Goal: Obtain resource: Download file/media

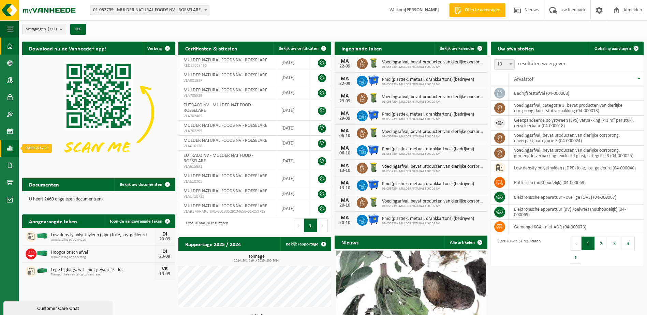
click at [9, 149] on span at bounding box center [10, 148] width 6 height 17
drag, startPoint x: 47, startPoint y: 162, endPoint x: 50, endPoint y: 159, distance: 3.6
click at [47, 162] on span "In lijstvorm" at bounding box center [52, 163] width 24 height 13
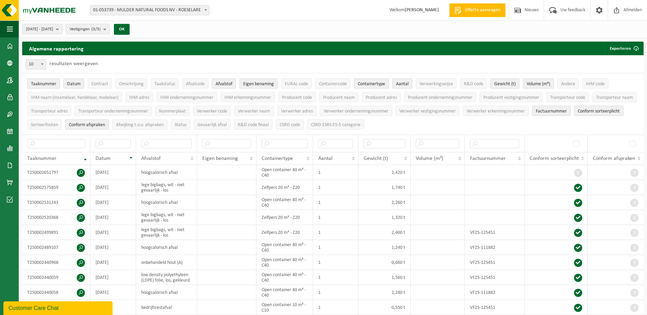
click at [62, 28] on b "submit" at bounding box center [59, 29] width 6 height 10
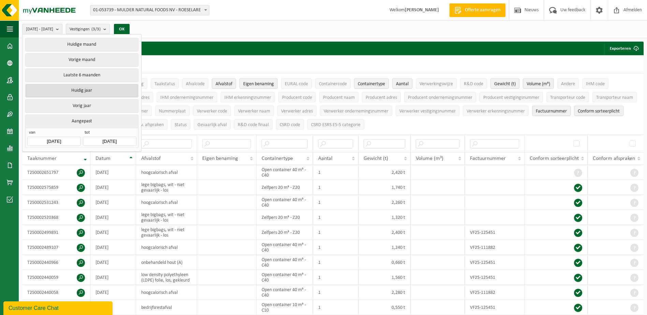
click at [81, 90] on button "Huidig jaar" at bounding box center [81, 91] width 113 height 14
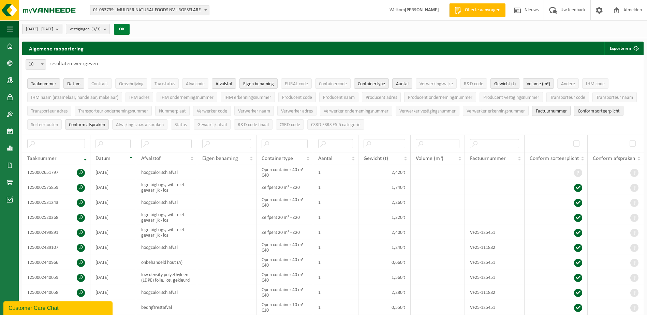
click at [130, 29] on button "OK" at bounding box center [122, 29] width 16 height 11
click at [106, 172] on td "[DATE]" at bounding box center [113, 172] width 46 height 15
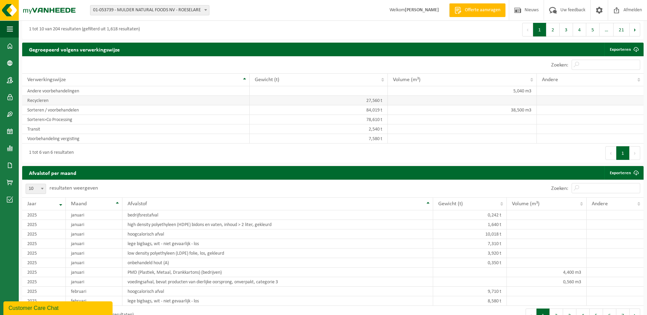
scroll to position [341, 0]
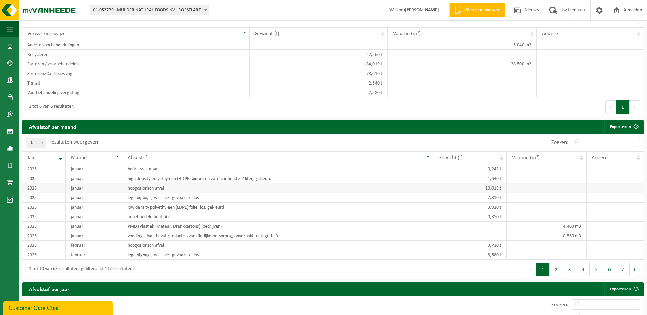
click at [143, 188] on td "hoogcalorisch afval" at bounding box center [278, 189] width 311 height 10
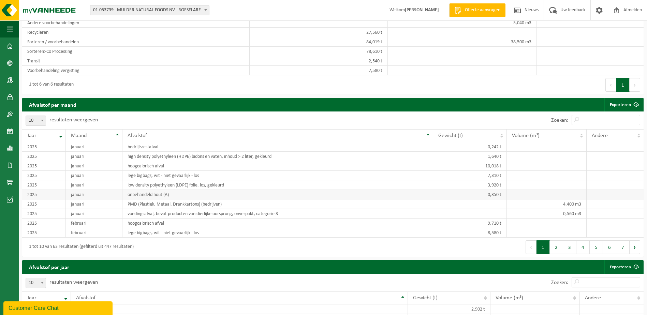
scroll to position [375, 0]
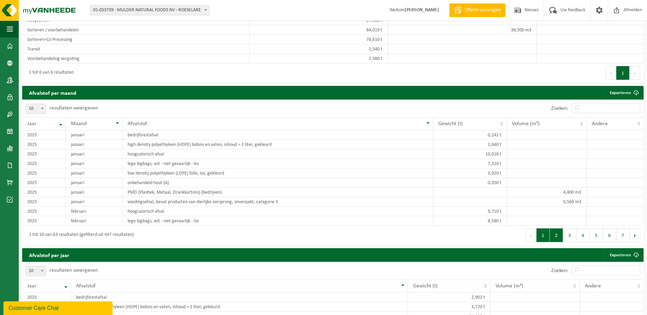
click at [555, 238] on button "2" at bounding box center [556, 236] width 13 height 14
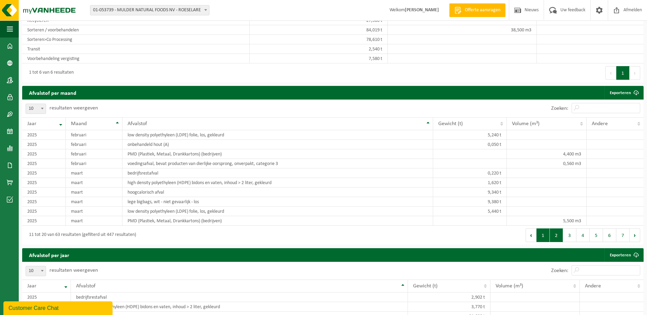
click at [547, 239] on button "1" at bounding box center [543, 236] width 13 height 14
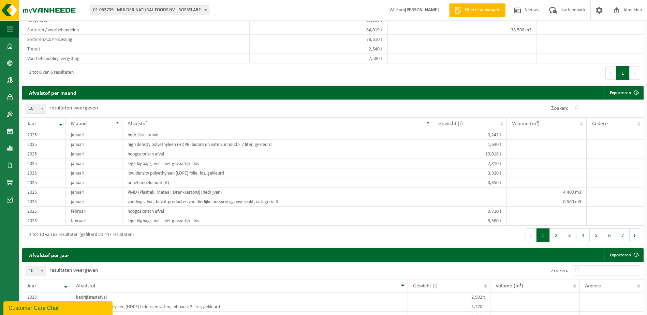
click at [411, 68] on div "Eerste Vorige 1 Volgende Laatste" at bounding box center [488, 72] width 311 height 19
click at [623, 91] on link "Exporteren" at bounding box center [624, 93] width 39 height 14
click at [373, 75] on div "Eerste Vorige 1 Volgende Laatste" at bounding box center [488, 72] width 311 height 19
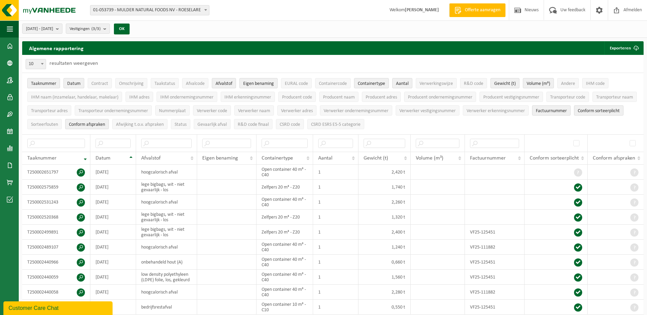
scroll to position [0, 0]
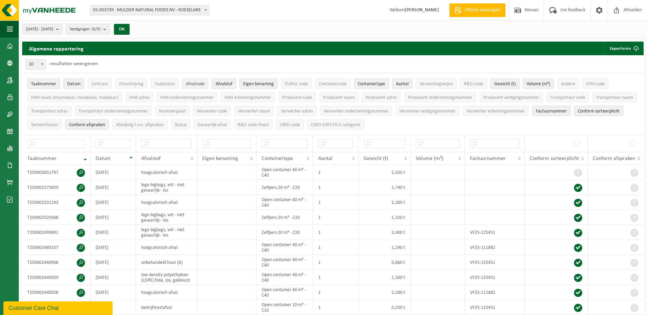
click at [202, 85] on span "Afvalcode" at bounding box center [195, 84] width 19 height 5
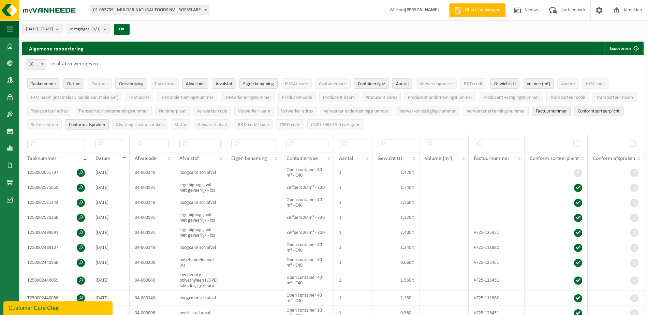
click at [128, 83] on span "Omschrijving" at bounding box center [131, 84] width 25 height 5
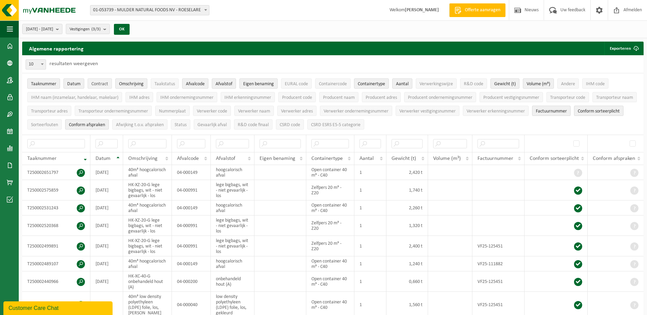
click at [105, 82] on span "Contract" at bounding box center [99, 84] width 17 height 5
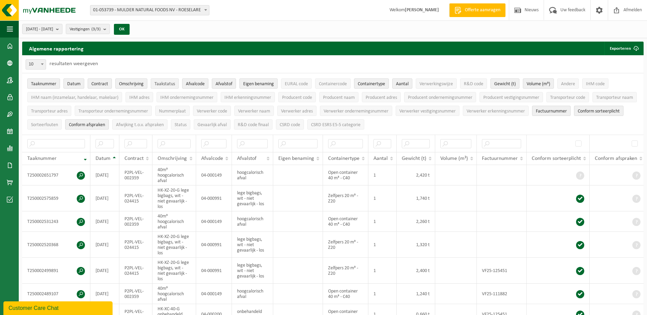
click at [165, 83] on span "Taakstatus" at bounding box center [165, 84] width 20 height 5
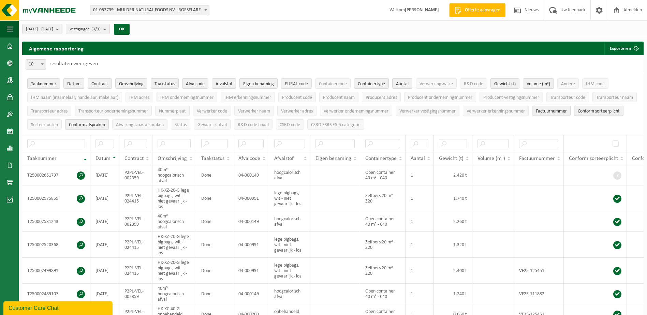
click at [289, 80] on button "EURAL code" at bounding box center [296, 84] width 31 height 10
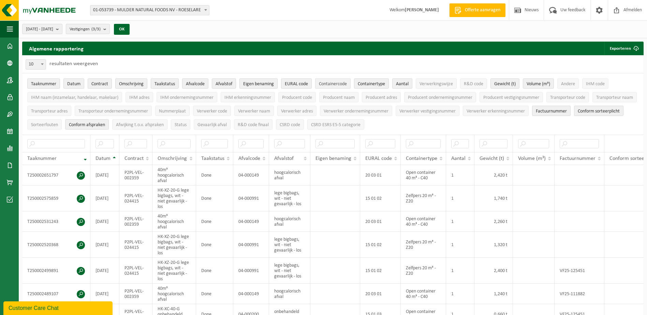
click at [329, 83] on span "Containercode" at bounding box center [333, 84] width 28 height 5
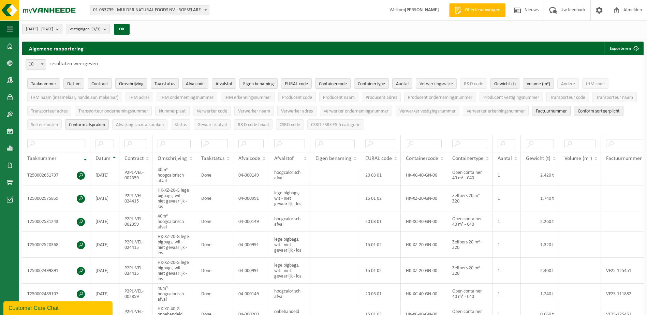
drag, startPoint x: 431, startPoint y: 83, endPoint x: 437, endPoint y: 83, distance: 5.5
click at [432, 83] on span "Verwerkingswijze" at bounding box center [436, 84] width 33 height 5
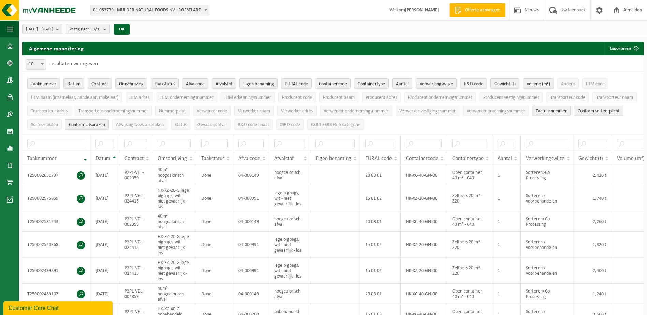
drag, startPoint x: 468, startPoint y: 84, endPoint x: 503, endPoint y: 84, distance: 35.2
click at [469, 84] on span "R&D code" at bounding box center [473, 84] width 19 height 5
click at [575, 82] on span "Andere" at bounding box center [568, 84] width 14 height 5
click at [572, 97] on span "Transporteur code" at bounding box center [568, 97] width 35 height 5
drag, startPoint x: 516, startPoint y: 98, endPoint x: 511, endPoint y: 98, distance: 4.4
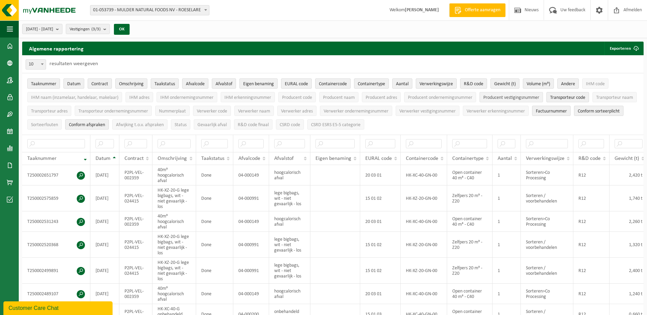
click at [513, 98] on span "Producent vestigingsnummer" at bounding box center [512, 97] width 56 height 5
drag, startPoint x: 464, startPoint y: 95, endPoint x: 441, endPoint y: 97, distance: 22.3
click at [458, 97] on span "Producent ondernemingsnummer" at bounding box center [440, 97] width 65 height 5
drag, startPoint x: 379, startPoint y: 95, endPoint x: 360, endPoint y: 98, distance: 18.7
click at [375, 97] on span "Producent adres" at bounding box center [381, 97] width 31 height 5
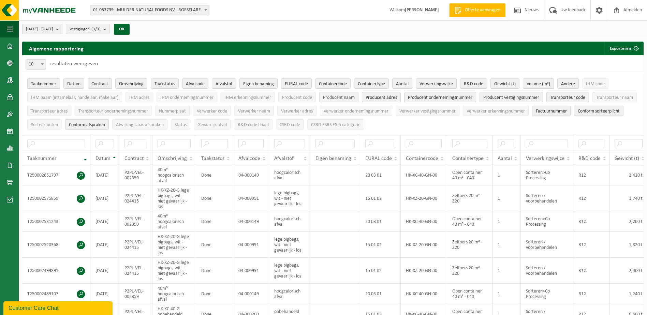
click at [344, 96] on span "Producent naam" at bounding box center [339, 97] width 32 height 5
drag, startPoint x: 301, startPoint y: 95, endPoint x: 265, endPoint y: 98, distance: 35.6
click at [296, 97] on span "Producent code" at bounding box center [297, 97] width 30 height 5
drag, startPoint x: 252, startPoint y: 98, endPoint x: 240, endPoint y: 99, distance: 12.0
click at [245, 99] on span "IHM erkenningsnummer" at bounding box center [248, 97] width 47 height 5
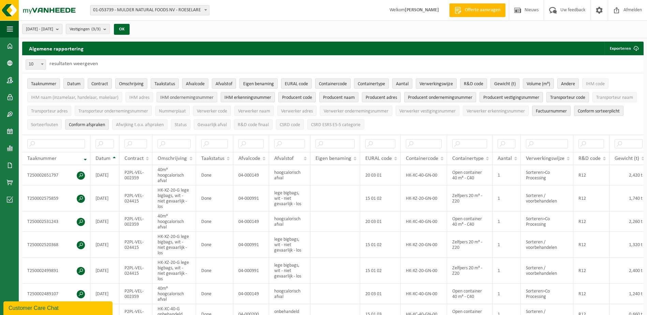
drag, startPoint x: 202, startPoint y: 96, endPoint x: 184, endPoint y: 97, distance: 18.1
click at [193, 97] on span "IHM ondernemingsnummer" at bounding box center [186, 97] width 53 height 5
drag, startPoint x: 140, startPoint y: 97, endPoint x: 114, endPoint y: 96, distance: 25.3
click at [134, 98] on span "IHM adres" at bounding box center [139, 97] width 20 height 5
drag, startPoint x: 112, startPoint y: 95, endPoint x: 91, endPoint y: 98, distance: 21.1
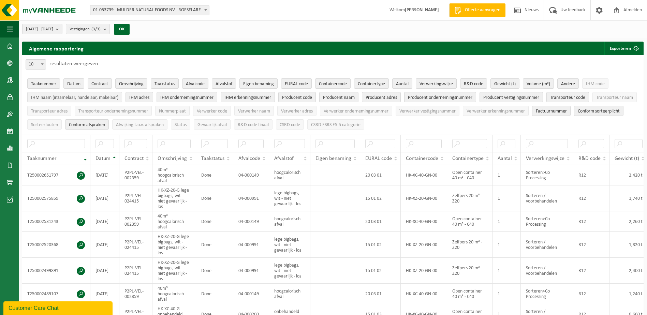
click at [107, 96] on span "IHM naam (inzamelaar, handelaar, makelaar)" at bounding box center [74, 97] width 87 height 5
click at [597, 100] on span "Transporteur naam" at bounding box center [615, 97] width 37 height 5
drag, startPoint x: 92, startPoint y: 113, endPoint x: 94, endPoint y: 118, distance: 4.6
click at [71, 114] on button "Transporteur adres" at bounding box center [49, 111] width 44 height 10
drag, startPoint x: 99, startPoint y: 124, endPoint x: 108, endPoint y: 123, distance: 8.9
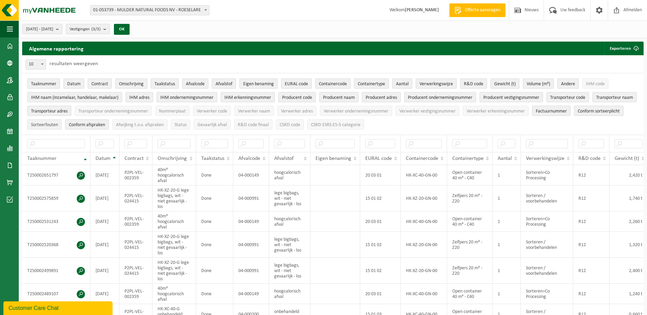
click at [58, 124] on span "Sorteerfouten" at bounding box center [44, 125] width 27 height 5
drag, startPoint x: 174, startPoint y: 112, endPoint x: 180, endPoint y: 112, distance: 5.5
click at [148, 112] on span "Transporteur ondernemingsnummer" at bounding box center [114, 111] width 70 height 5
drag, startPoint x: 191, startPoint y: 123, endPoint x: 195, endPoint y: 122, distance: 3.8
click at [164, 123] on span "Afwijking t.o.v. afspraken" at bounding box center [140, 125] width 48 height 5
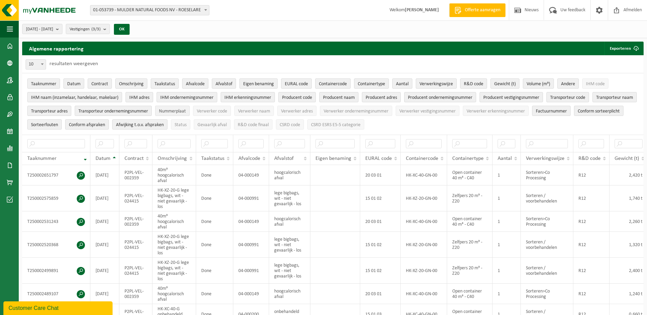
drag, startPoint x: 214, startPoint y: 110, endPoint x: 224, endPoint y: 113, distance: 9.9
click at [186, 111] on span "Nummerplaat" at bounding box center [172, 111] width 27 height 5
drag, startPoint x: 235, startPoint y: 124, endPoint x: 242, endPoint y: 120, distance: 8.1
click at [187, 124] on span "Status" at bounding box center [181, 125] width 12 height 5
drag, startPoint x: 255, startPoint y: 109, endPoint x: 256, endPoint y: 114, distance: 5.6
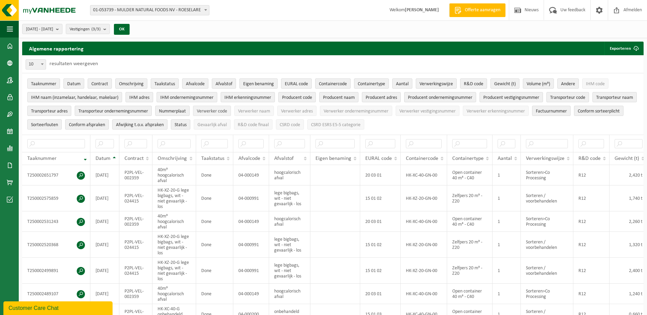
click at [227, 109] on span "Verwerker code" at bounding box center [212, 111] width 30 height 5
drag, startPoint x: 271, startPoint y: 126, endPoint x: 275, endPoint y: 125, distance: 4.6
click at [227, 126] on span "Gevaarlijk afval" at bounding box center [212, 125] width 29 height 5
click at [269, 124] on span "R&D code finaal" at bounding box center [253, 125] width 31 height 5
drag, startPoint x: 298, startPoint y: 111, endPoint x: 324, endPoint y: 111, distance: 25.3
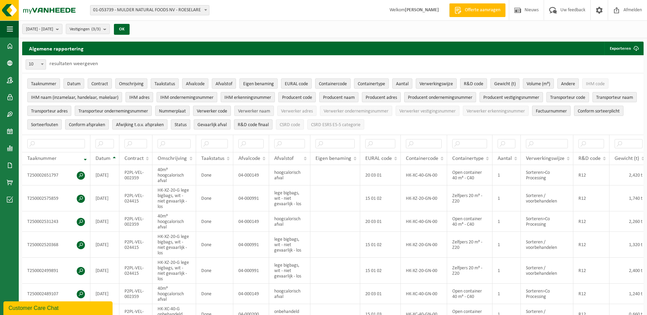
click at [270, 111] on span "Verwerker naam" at bounding box center [254, 111] width 32 height 5
drag, startPoint x: 329, startPoint y: 111, endPoint x: 335, endPoint y: 113, distance: 5.7
click at [317, 112] on button "Verwerker adres" at bounding box center [296, 111] width 39 height 10
drag, startPoint x: 341, startPoint y: 124, endPoint x: 356, endPoint y: 125, distance: 15.0
click at [300, 125] on span "CSRD code" at bounding box center [290, 125] width 20 height 5
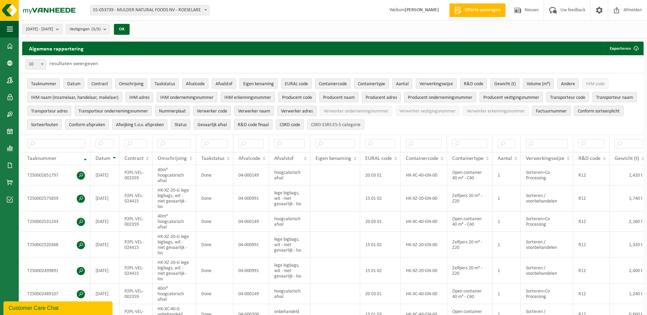
click at [361, 124] on span "CSRD ESRS E5-5 categorie" at bounding box center [335, 125] width 49 height 5
click at [389, 113] on button "Verwerker ondernemingsnummer" at bounding box center [356, 111] width 72 height 10
drag, startPoint x: 456, startPoint y: 109, endPoint x: 471, endPoint y: 110, distance: 14.4
click at [456, 110] on span "Verwerker vestigingsnummer" at bounding box center [428, 111] width 56 height 5
drag, startPoint x: 529, startPoint y: 112, endPoint x: 555, endPoint y: 105, distance: 27.2
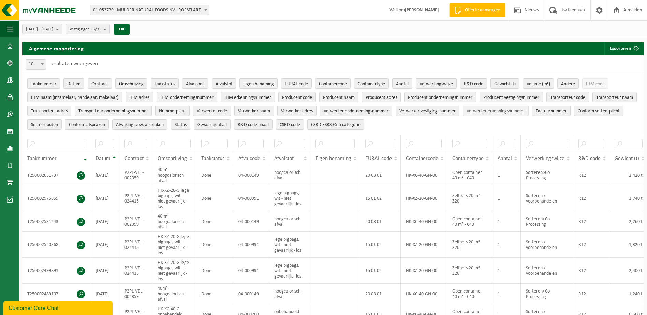
click at [525, 111] on span "Verwerker erkenningsnummer" at bounding box center [496, 111] width 58 height 5
click at [597, 84] on span "IHM code" at bounding box center [595, 84] width 19 height 5
click at [622, 47] on button "Exporteren" at bounding box center [624, 49] width 39 height 14
click at [600, 74] on link "Alle beschikbare kolommen" at bounding box center [612, 76] width 62 height 14
